Goal: Task Accomplishment & Management: Complete application form

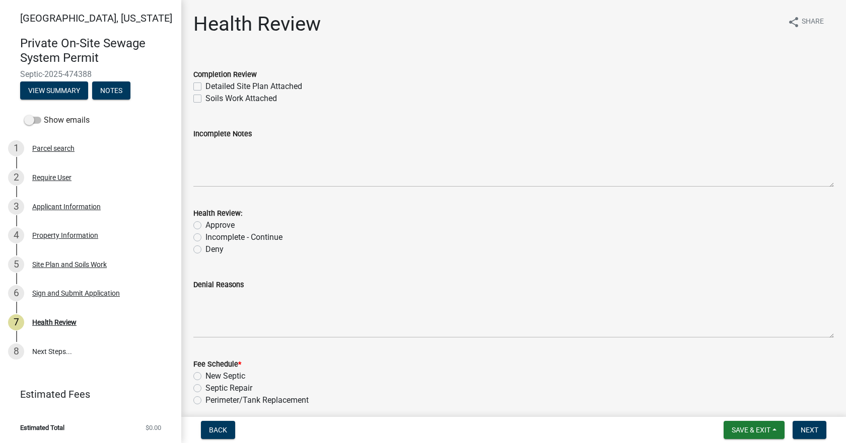
click at [202, 85] on div "Detailed Site Plan Attached" at bounding box center [513, 87] width 640 height 12
click at [205, 85] on label "Detailed Site Plan Attached" at bounding box center [253, 87] width 97 height 12
click at [205, 85] on input "Detailed Site Plan Attached" at bounding box center [208, 84] width 7 height 7
checkbox input "true"
click at [205, 96] on label "Soils Work Attached" at bounding box center [240, 99] width 71 height 12
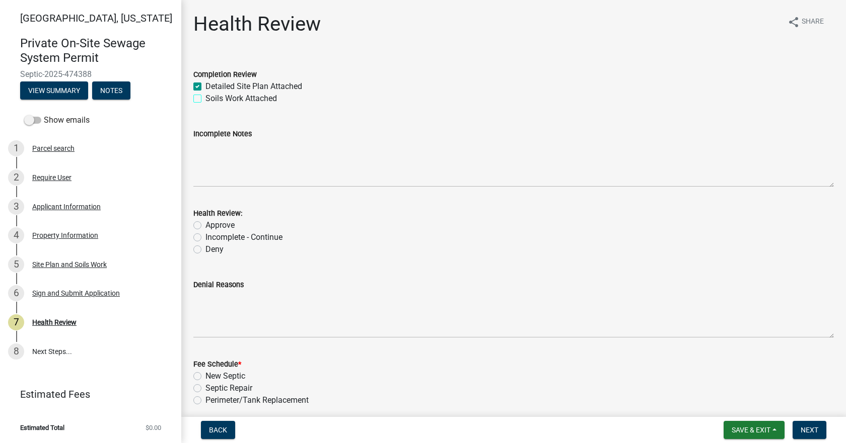
click at [205, 96] on input "Soils Work Attached" at bounding box center [208, 96] width 7 height 7
checkbox input "true"
click at [205, 224] on label "Approve" at bounding box center [219, 225] width 29 height 12
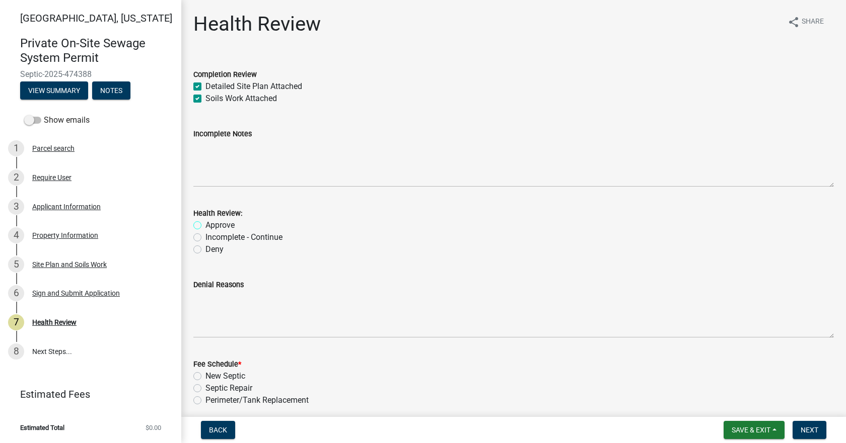
click at [205, 224] on input "Approve" at bounding box center [208, 222] width 7 height 7
radio input "true"
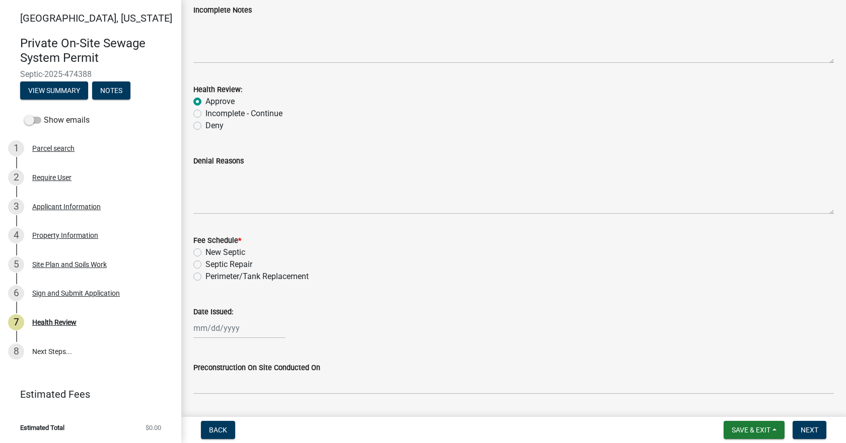
scroll to position [151, 0]
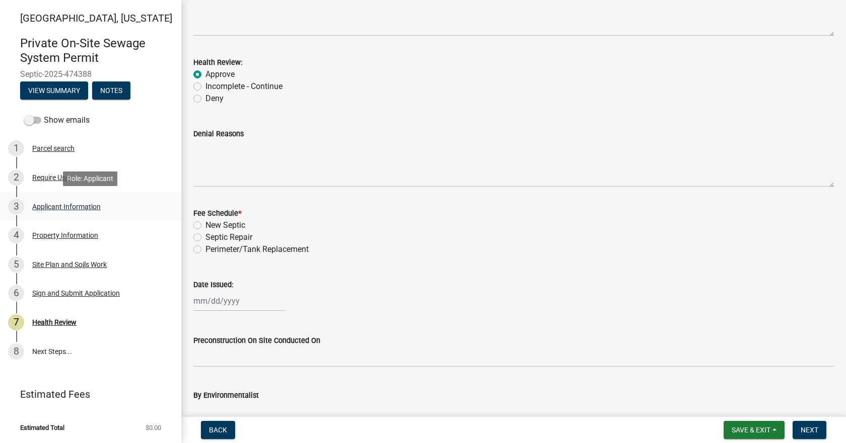
click at [50, 207] on div "Applicant Information" at bounding box center [66, 206] width 68 height 7
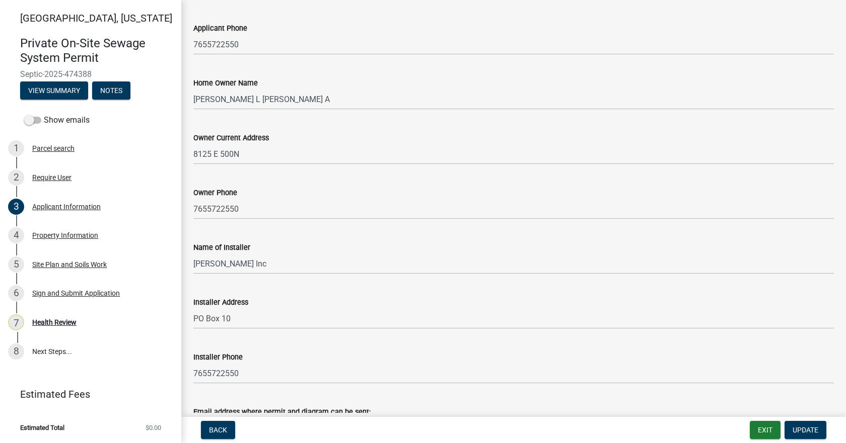
scroll to position [231, 0]
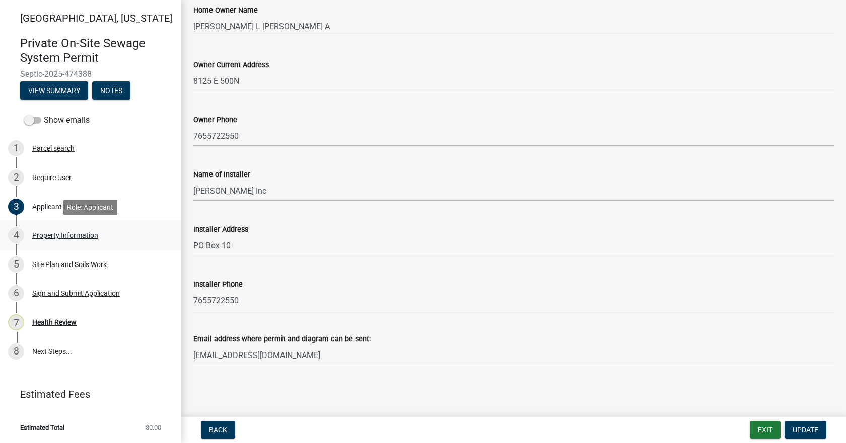
click at [79, 239] on div "Property Information" at bounding box center [65, 235] width 66 height 7
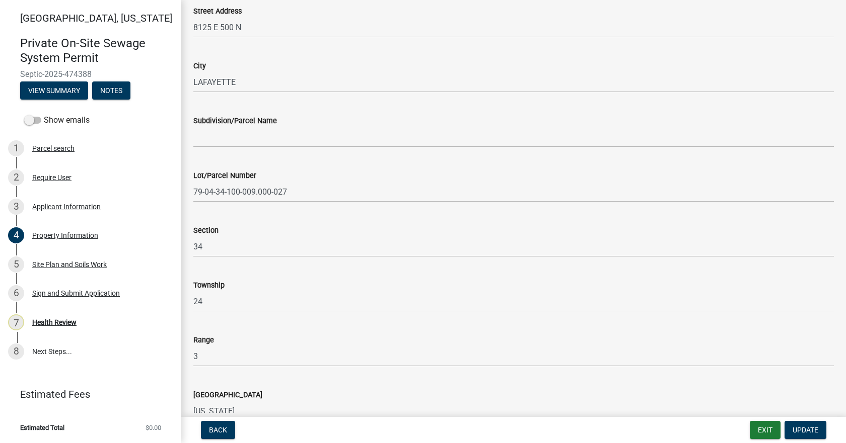
scroll to position [252, 0]
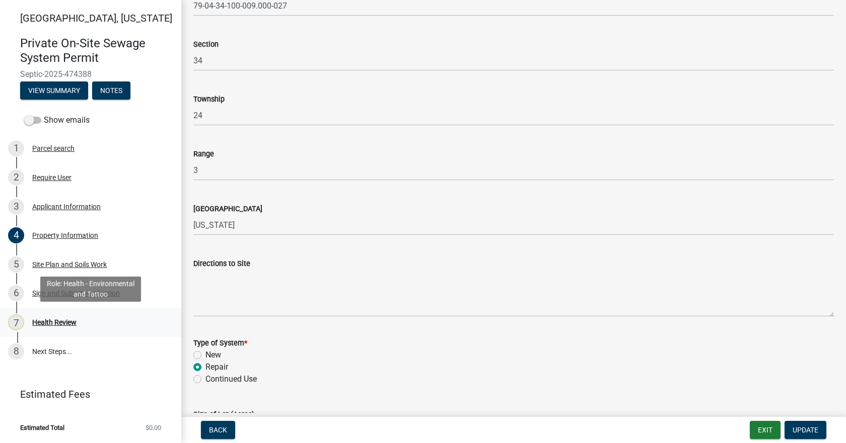
click at [57, 322] on div "Health Review" at bounding box center [54, 322] width 44 height 7
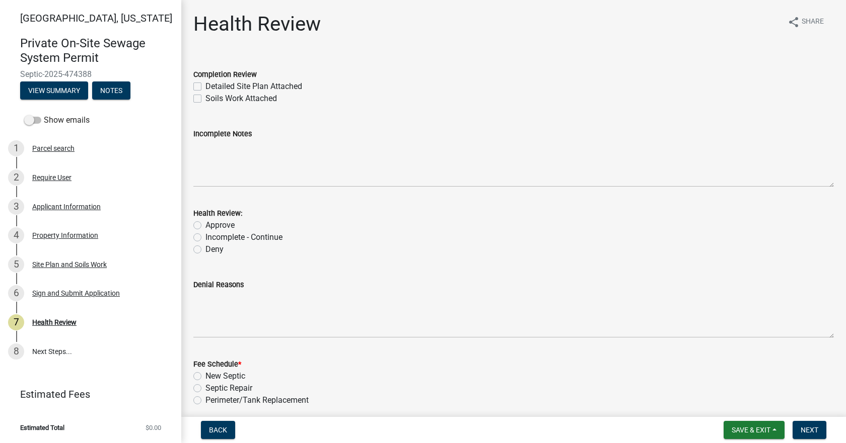
click at [205, 85] on label "Detailed Site Plan Attached" at bounding box center [253, 87] width 97 height 12
click at [205, 85] on input "Detailed Site Plan Attached" at bounding box center [208, 84] width 7 height 7
checkbox input "true"
click at [205, 98] on label "Soils Work Attached" at bounding box center [240, 99] width 71 height 12
click at [205, 98] on input "Soils Work Attached" at bounding box center [208, 96] width 7 height 7
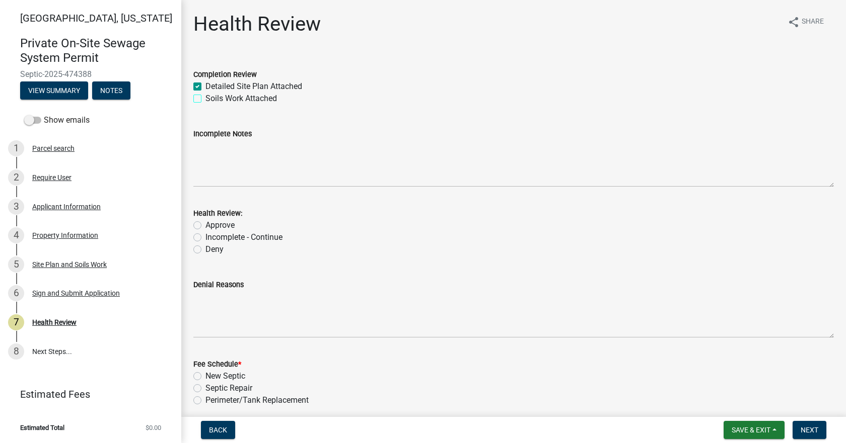
checkbox input "true"
click at [205, 227] on label "Approve" at bounding box center [219, 225] width 29 height 12
click at [205, 226] on input "Approve" at bounding box center [208, 222] width 7 height 7
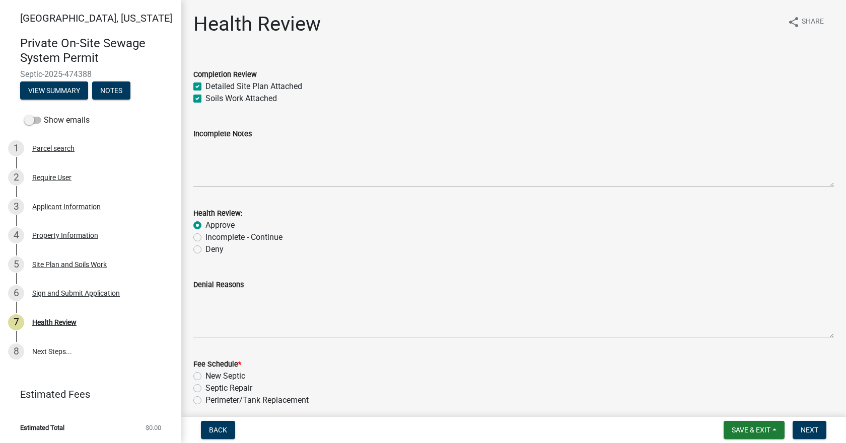
radio input "true"
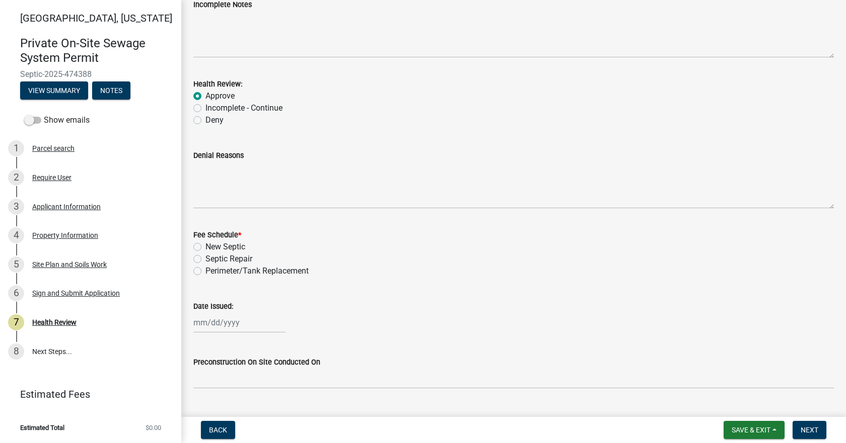
scroll to position [201, 0]
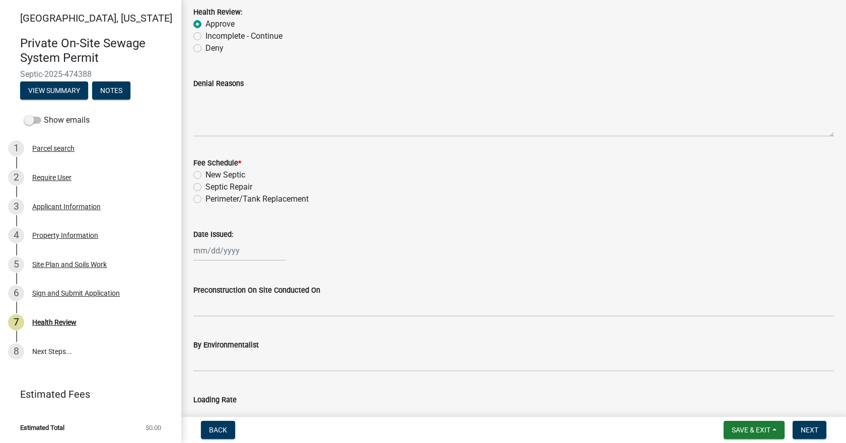
click at [205, 188] on label "Septic Repair" at bounding box center [228, 187] width 47 height 12
click at [205, 188] on input "Septic Repair" at bounding box center [208, 184] width 7 height 7
radio input "true"
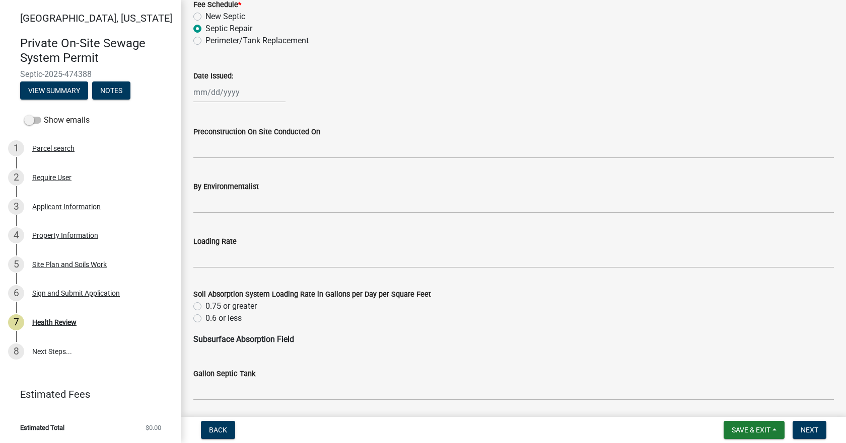
scroll to position [403, 0]
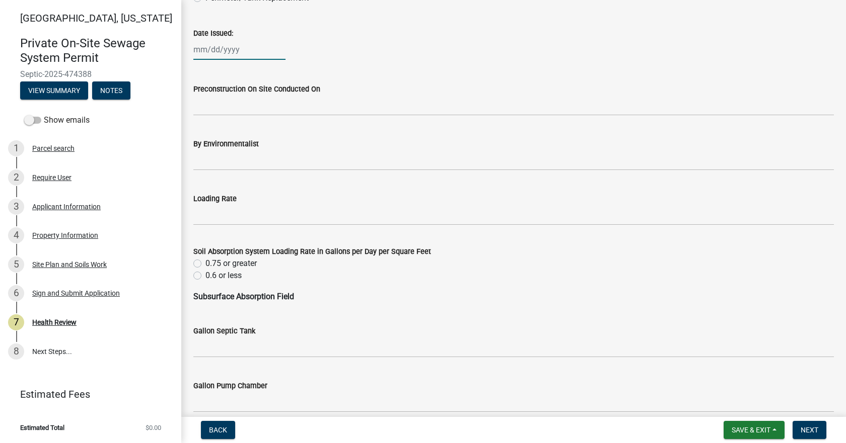
click at [217, 48] on div at bounding box center [239, 49] width 92 height 21
select select "9"
select select "2025"
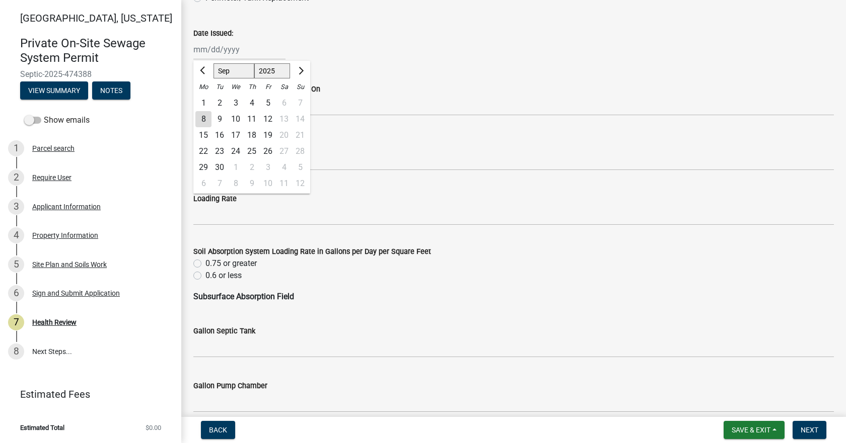
click at [202, 119] on div "8" at bounding box center [203, 119] width 16 height 16
type input "[DATE]"
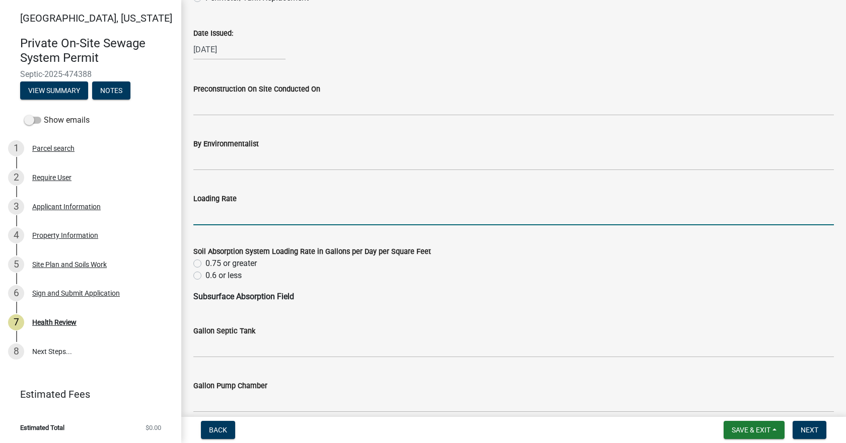
click at [218, 215] on input "Loading Rate" at bounding box center [513, 215] width 640 height 21
type input ".3"
click at [205, 275] on label "0.6 or less" at bounding box center [223, 276] width 36 height 12
click at [205, 275] on input "0.6 or less" at bounding box center [208, 273] width 7 height 7
radio input "true"
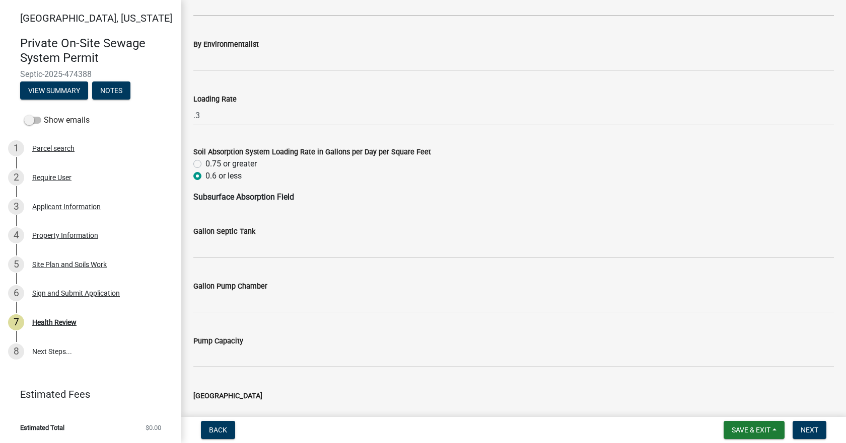
scroll to position [554, 0]
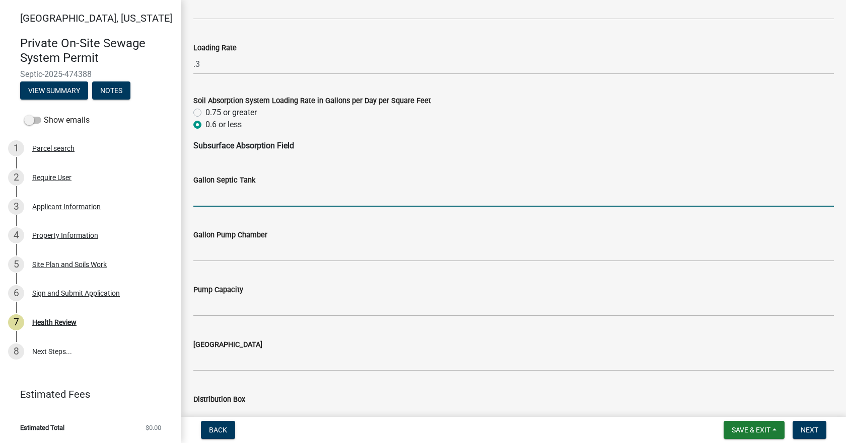
click at [239, 203] on input "Gallon Septic Tank" at bounding box center [513, 196] width 640 height 21
type input "1000"
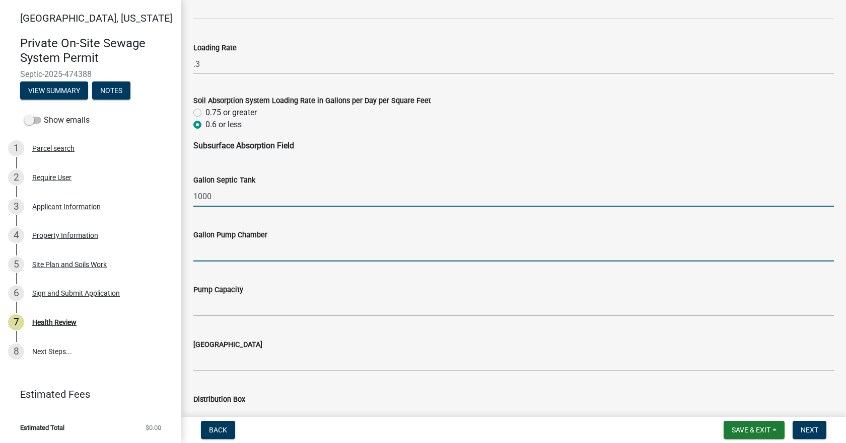
click at [237, 246] on input "Gallon Pump Chamber" at bounding box center [513, 251] width 640 height 21
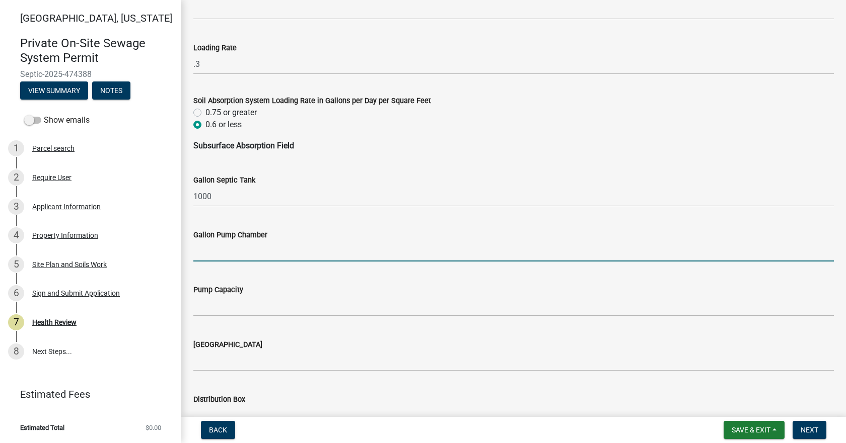
type input "1000"
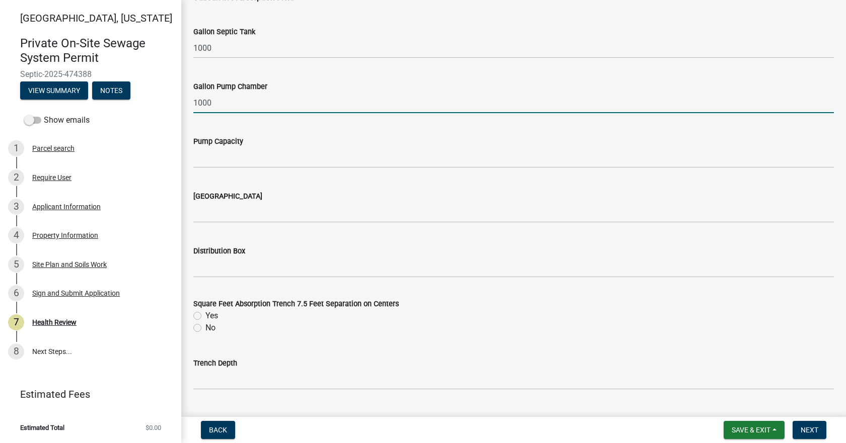
scroll to position [705, 0]
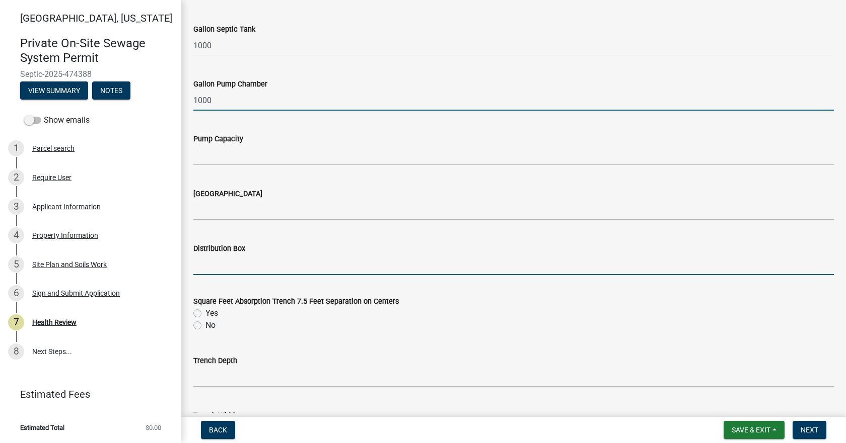
click at [227, 263] on input "Distribution Box" at bounding box center [513, 265] width 640 height 21
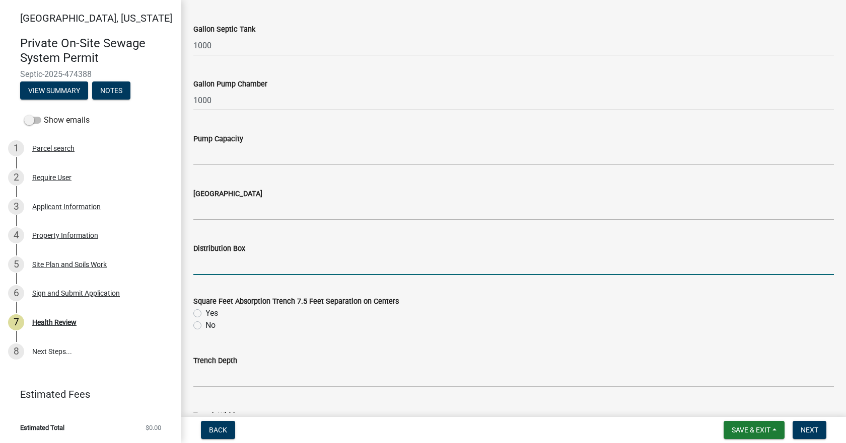
type input "Yes"
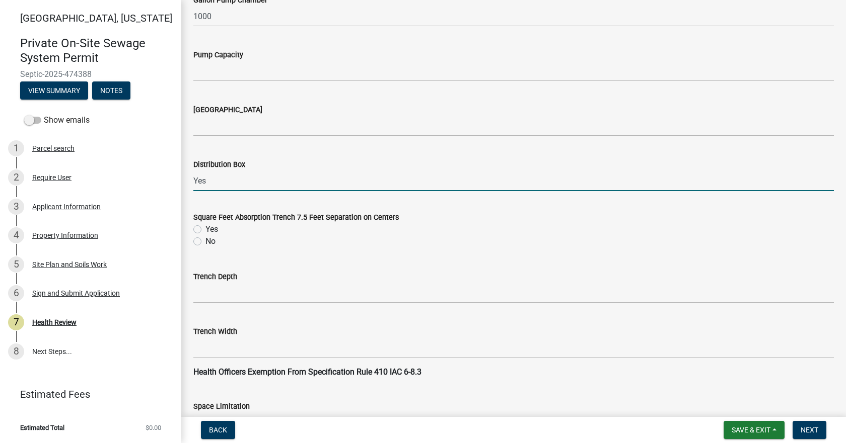
scroll to position [805, 0]
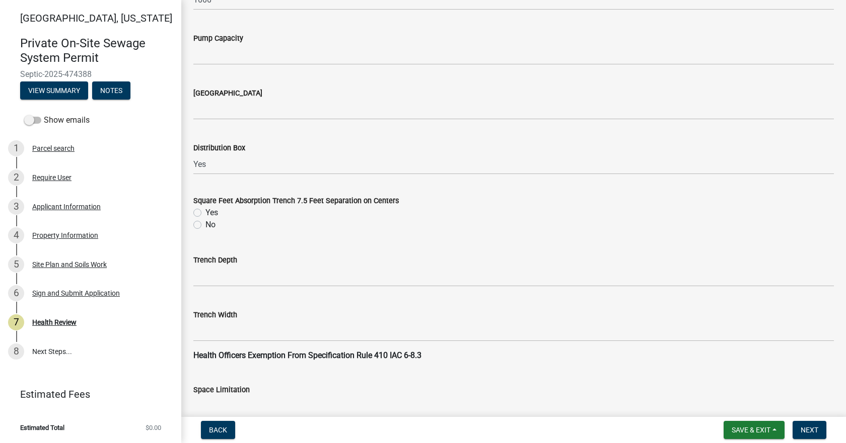
click at [205, 211] on label "Yes" at bounding box center [211, 213] width 13 height 12
click at [205, 211] on input "Yes" at bounding box center [208, 210] width 7 height 7
radio input "true"
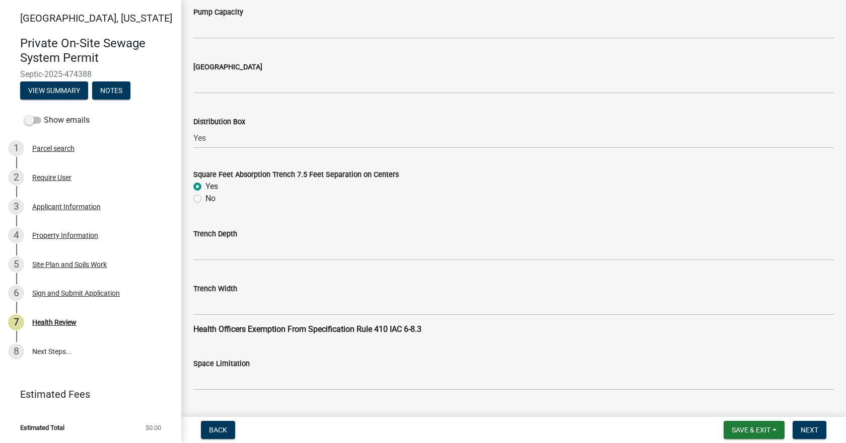
scroll to position [856, 0]
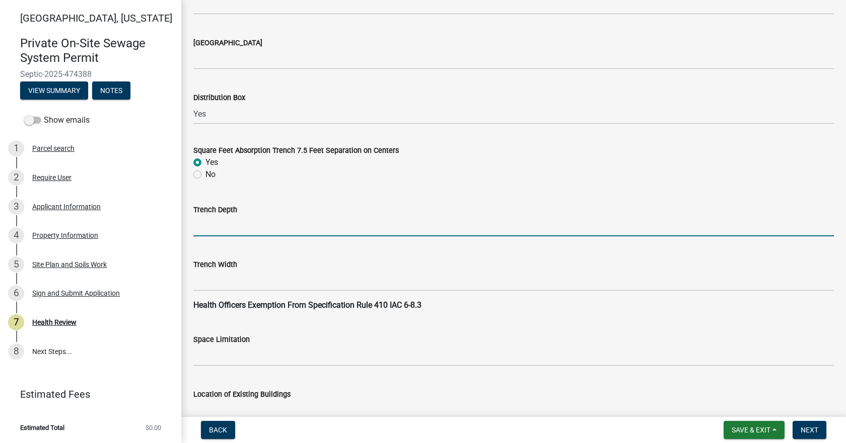
click at [226, 219] on input "Trench Depth" at bounding box center [513, 226] width 640 height 21
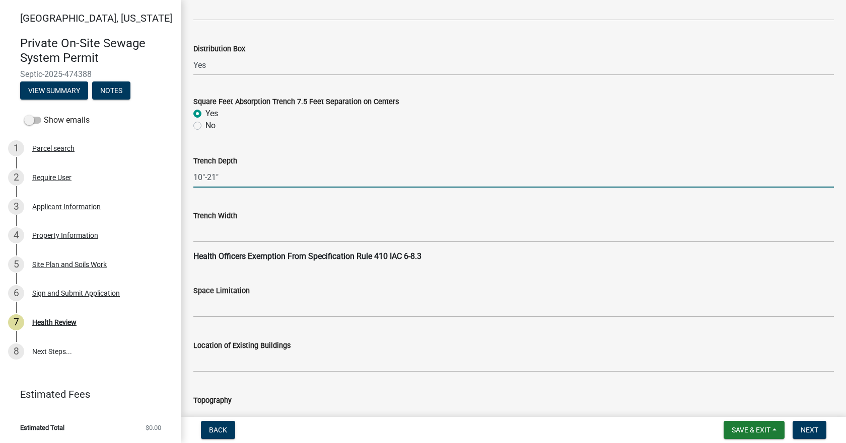
scroll to position [1007, 0]
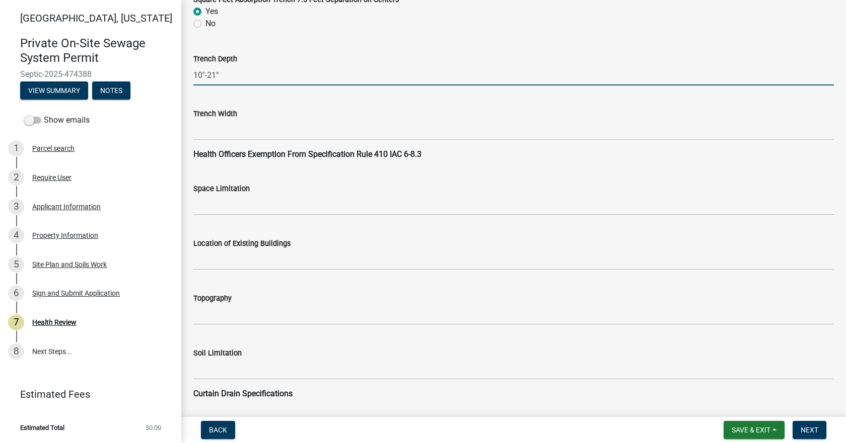
type input "10"-21""
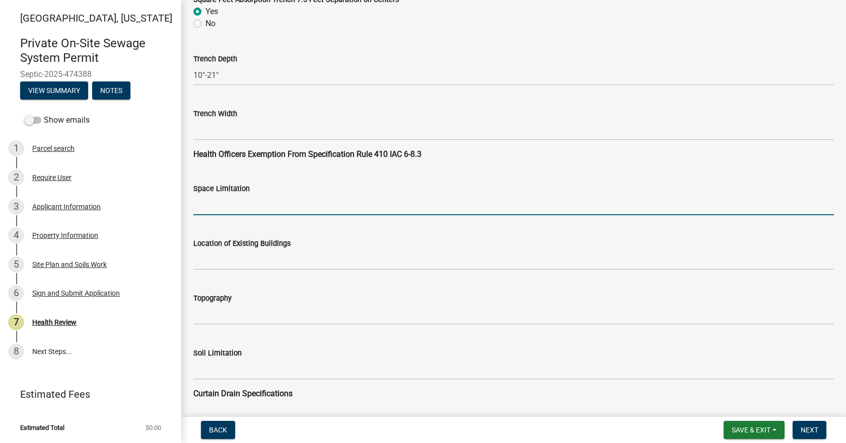
click at [255, 211] on input "Space Limitation" at bounding box center [513, 205] width 640 height 21
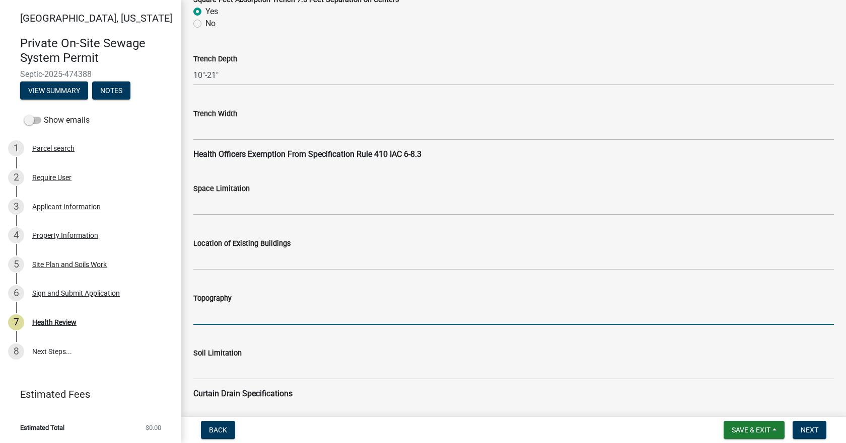
click at [213, 316] on input "Topography" at bounding box center [513, 315] width 640 height 21
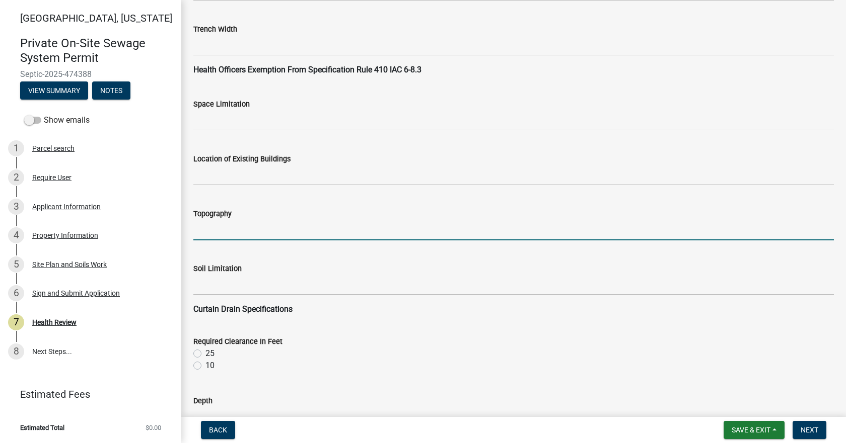
scroll to position [1107, 0]
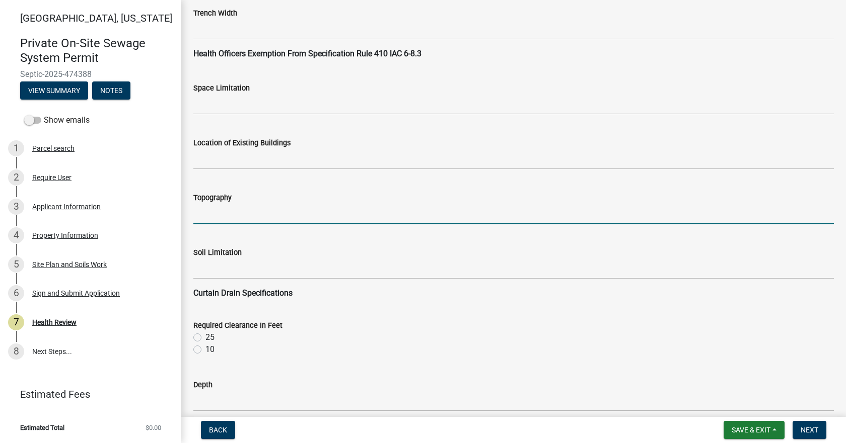
drag, startPoint x: 214, startPoint y: 199, endPoint x: 216, endPoint y: 207, distance: 8.3
click at [214, 199] on label "Topography" at bounding box center [212, 198] width 38 height 7
click at [214, 204] on input "Topography" at bounding box center [513, 214] width 640 height 21
click at [216, 208] on input "Topography" at bounding box center [513, 214] width 640 height 21
click at [203, 213] on input "1-5% slope" at bounding box center [513, 214] width 640 height 21
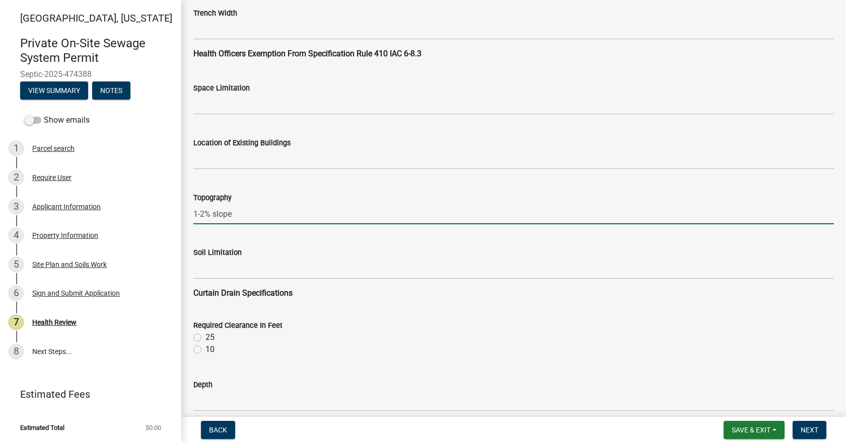
type input "1-2% slope"
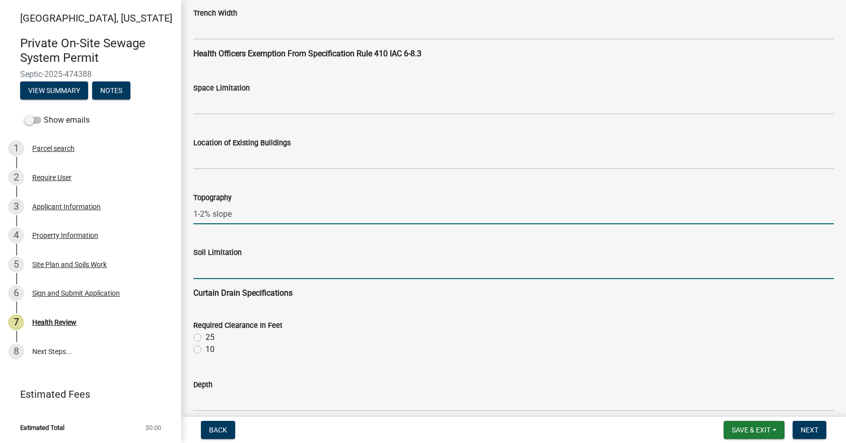
click at [224, 265] on input "Soil Limitation" at bounding box center [513, 269] width 640 height 21
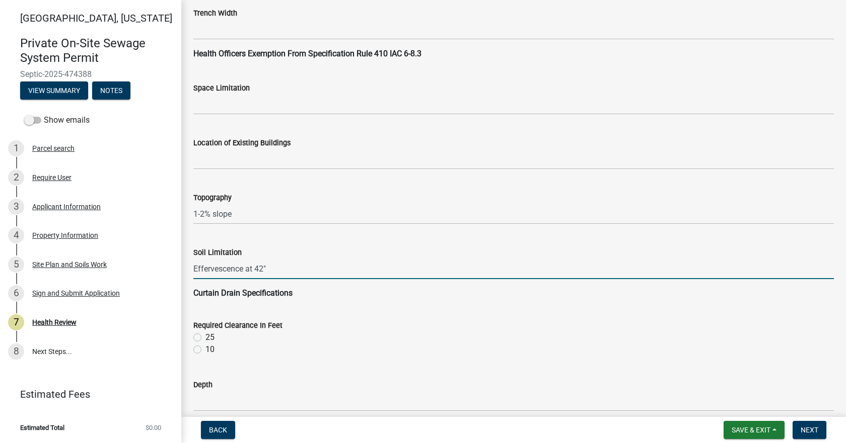
click at [263, 268] on input "Effervescence at 42"" at bounding box center [513, 269] width 640 height 21
type input "Effervescence at 45""
click at [205, 350] on label "10" at bounding box center [209, 350] width 9 height 12
click at [205, 350] on input "10" at bounding box center [208, 347] width 7 height 7
radio input "true"
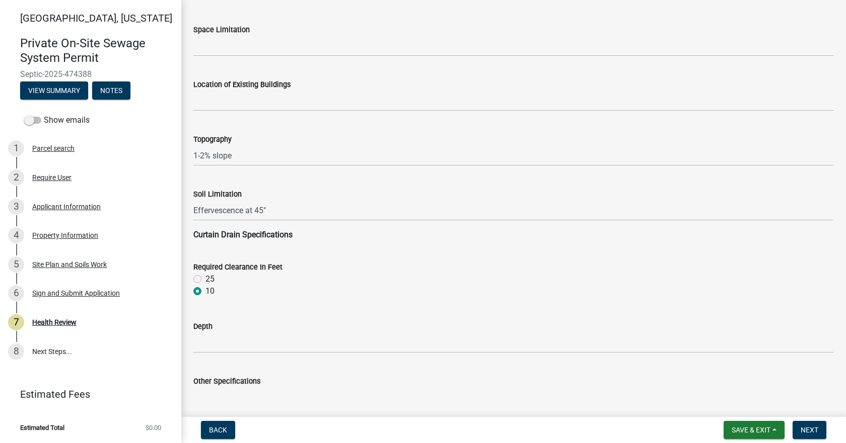
scroll to position [1258, 0]
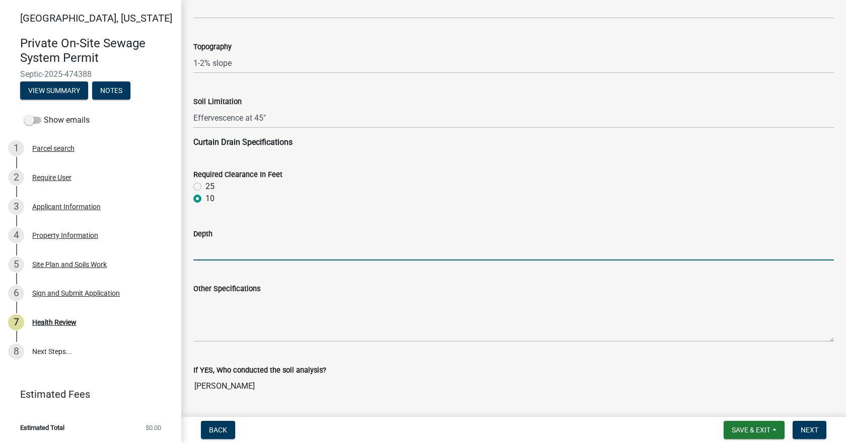
click at [241, 255] on input "Depth" at bounding box center [513, 250] width 640 height 21
type input "36" below the bottom of the bed."
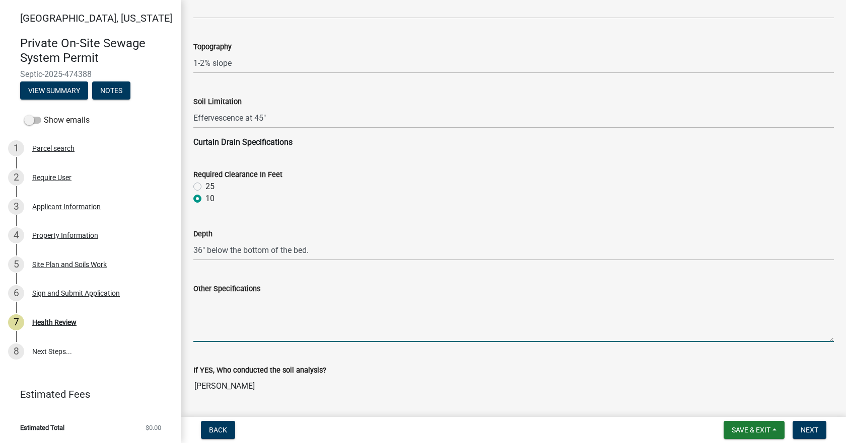
click at [234, 309] on textarea "Other Specifications" at bounding box center [513, 318] width 640 height 47
type textarea "P"
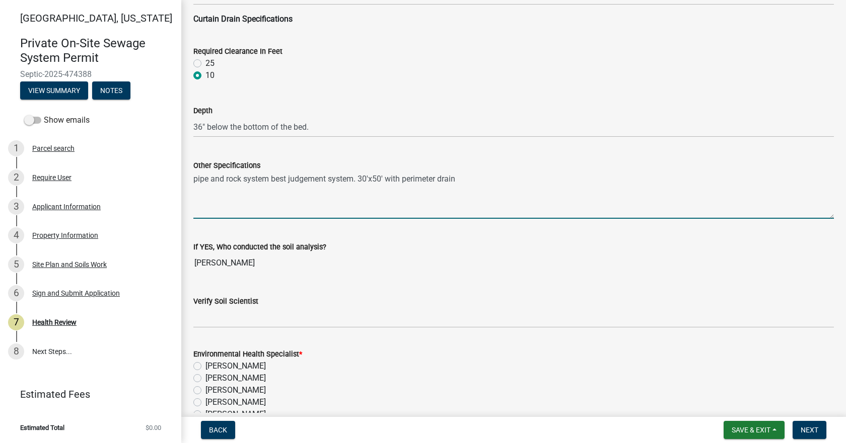
scroll to position [1409, 0]
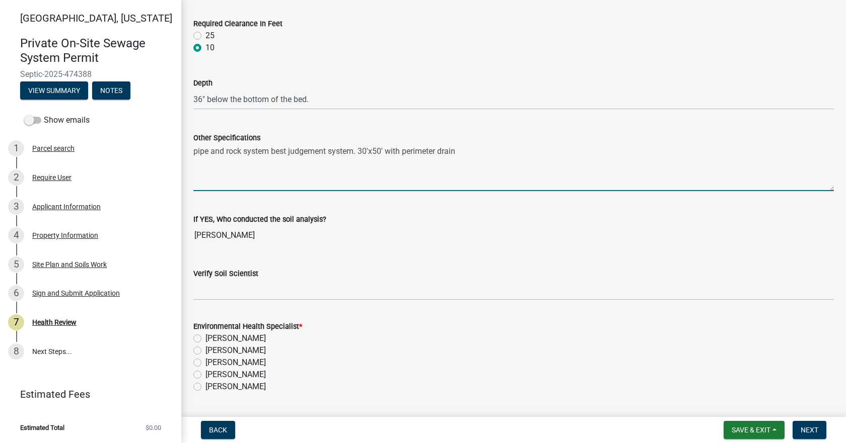
type textarea "pipe and rock system best judgement system. 30'x50' with perimeter drain"
click at [205, 388] on label "[PERSON_NAME]" at bounding box center [235, 387] width 60 height 12
click at [205, 388] on input "[PERSON_NAME]" at bounding box center [208, 384] width 7 height 7
radio input "true"
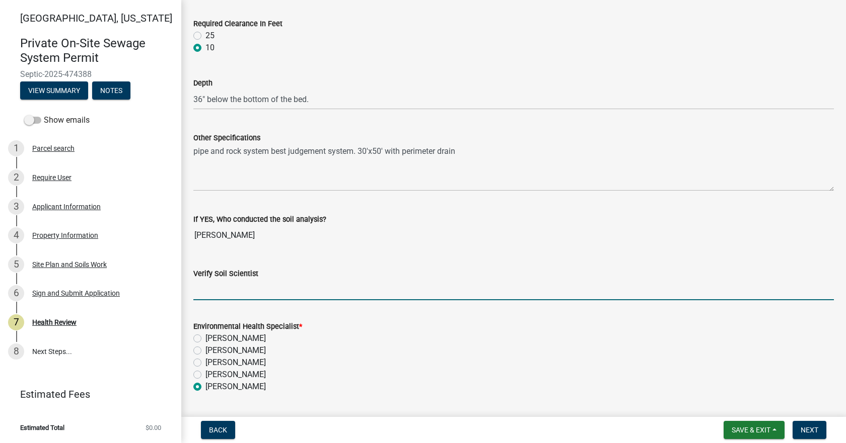
click at [232, 297] on input "Verify Soil Scientist" at bounding box center [513, 290] width 640 height 21
type input "Yes"
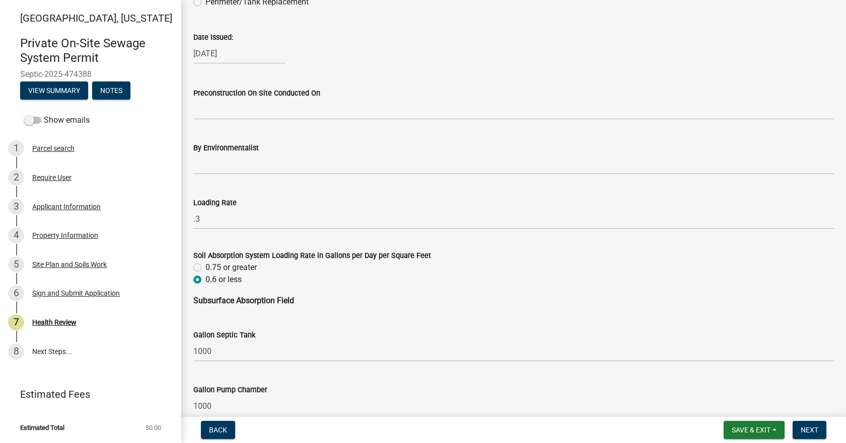
scroll to position [403, 0]
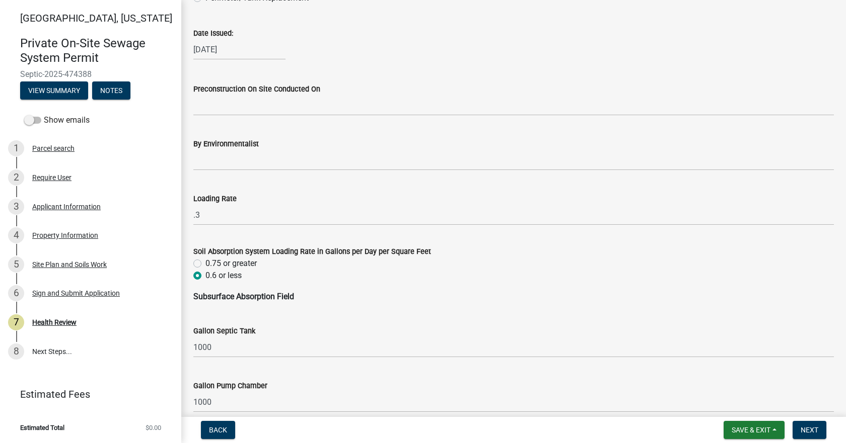
click at [237, 314] on div "Gallon Septic Tank 1000" at bounding box center [513, 334] width 640 height 47
click at [222, 313] on div "Gallon Septic Tank 1000" at bounding box center [513, 334] width 640 height 47
drag, startPoint x: 212, startPoint y: 310, endPoint x: 263, endPoint y: 305, distance: 51.6
click at [217, 311] on wm-data-entity-input "Subsurface Absorption Field" at bounding box center [513, 301] width 640 height 20
click at [275, 300] on strong "Subsurface Absorption Field" at bounding box center [243, 297] width 101 height 10
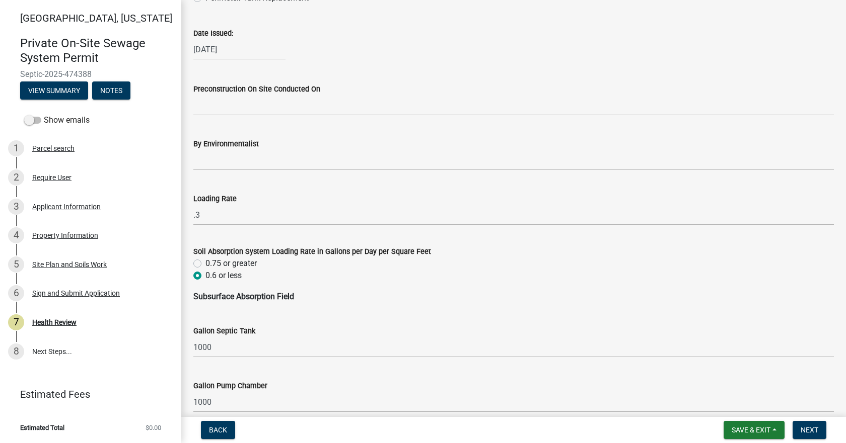
click at [291, 297] on strong "Subsurface Absorption Field" at bounding box center [243, 297] width 101 height 10
click at [299, 295] on p "Subsurface Absorption Field" at bounding box center [513, 297] width 640 height 12
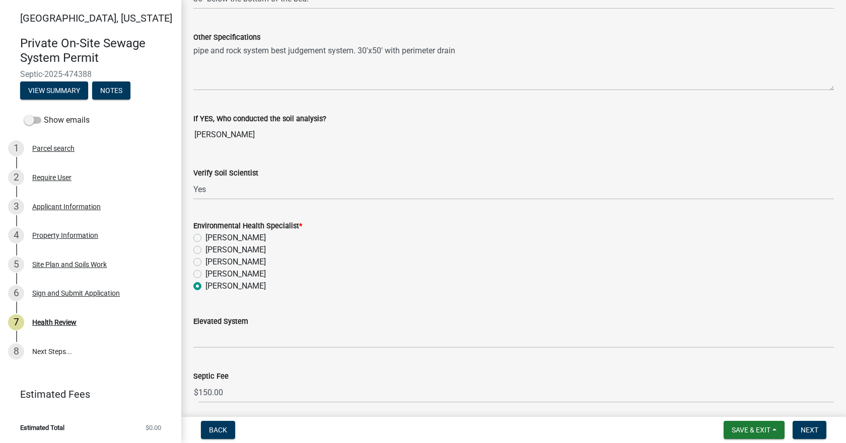
scroll to position [1548, 0]
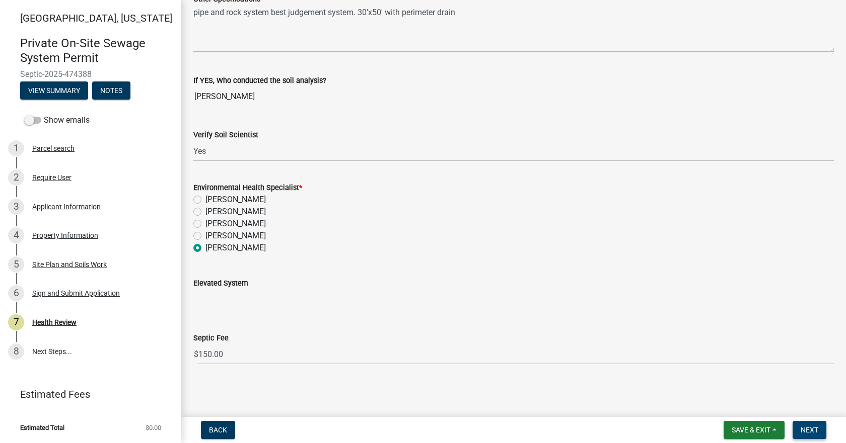
click at [801, 428] on span "Next" at bounding box center [809, 430] width 18 height 8
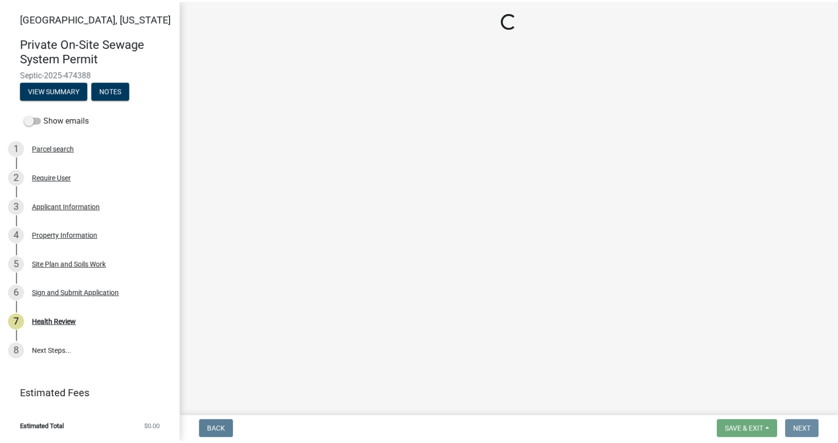
scroll to position [0, 0]
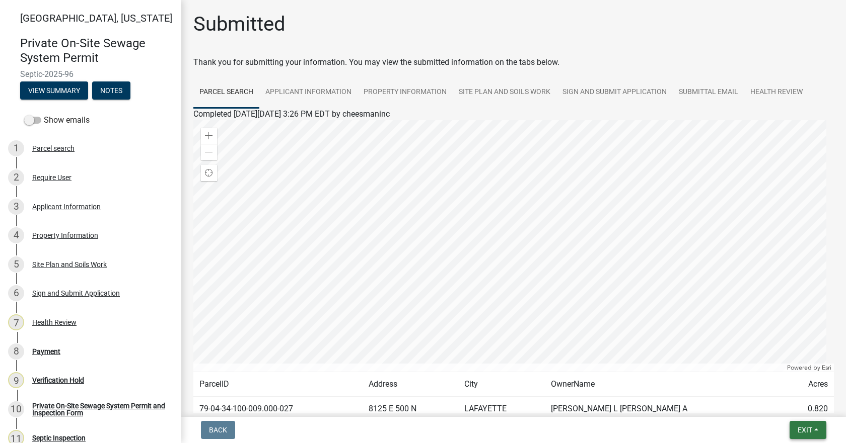
click at [805, 432] on span "Exit" at bounding box center [804, 430] width 15 height 8
click at [630, 225] on div at bounding box center [513, 246] width 640 height 252
click at [533, 243] on div at bounding box center [513, 246] width 640 height 252
click at [206, 151] on span at bounding box center [209, 152] width 8 height 8
click at [209, 156] on span at bounding box center [209, 152] width 8 height 8
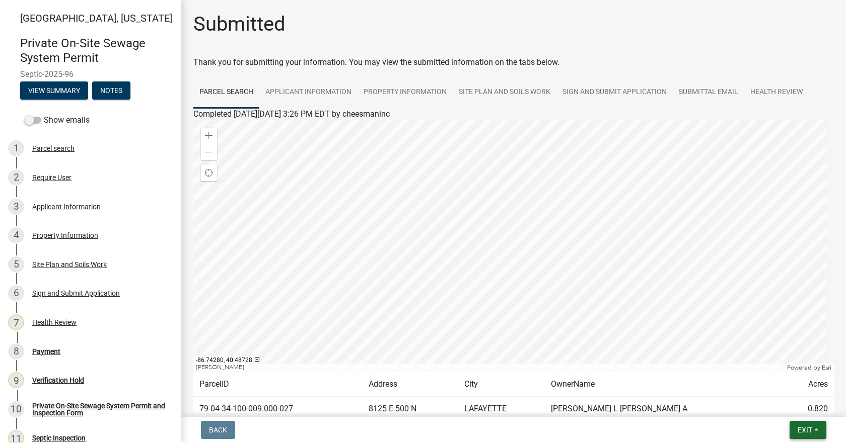
click at [813, 434] on button "Exit" at bounding box center [807, 430] width 37 height 18
click at [779, 404] on button "Save & Exit" at bounding box center [785, 404] width 81 height 24
